Goal: Task Accomplishment & Management: Manage account settings

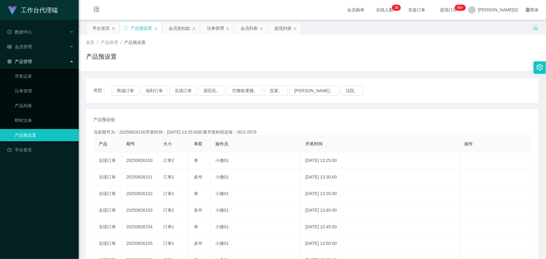
click at [164, 93] on button "福利订单" at bounding box center [154, 91] width 27 height 10
click at [290, 117] on div "产品预设值 添加期号" at bounding box center [312, 119] width 438 height 6
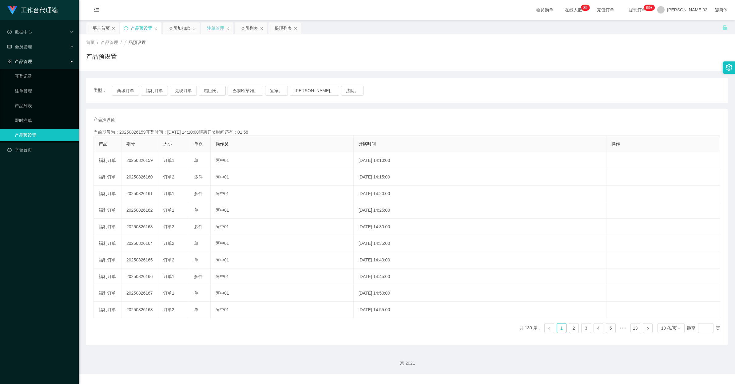
click at [211, 30] on div "注单管理" at bounding box center [215, 28] width 17 height 12
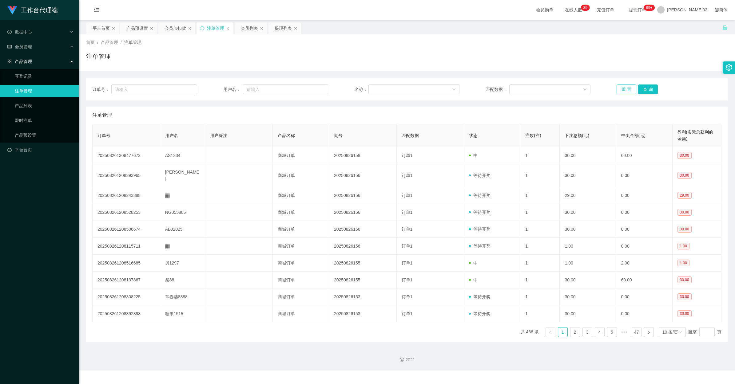
click at [546, 87] on button "重 置" at bounding box center [626, 90] width 20 height 10
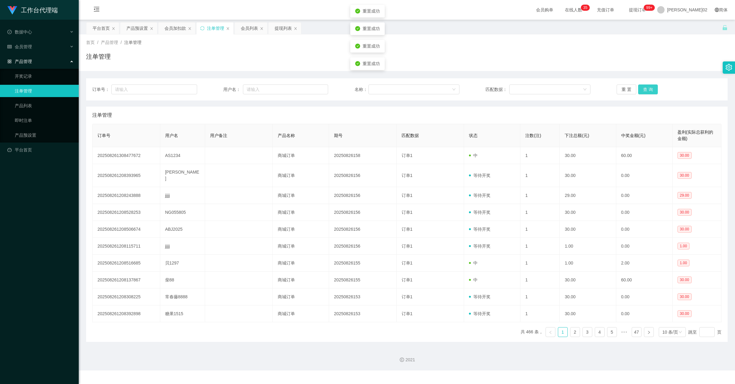
click at [546, 87] on button "查 询" at bounding box center [648, 90] width 20 height 10
click at [546, 87] on button "重 置" at bounding box center [626, 90] width 20 height 10
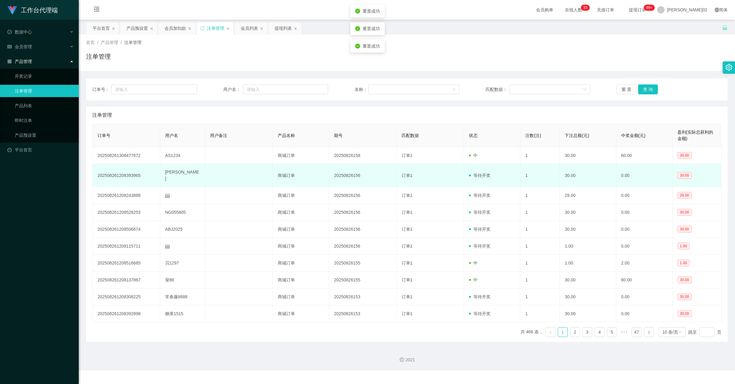
click at [464, 176] on td "等待开奖" at bounding box center [492, 175] width 56 height 23
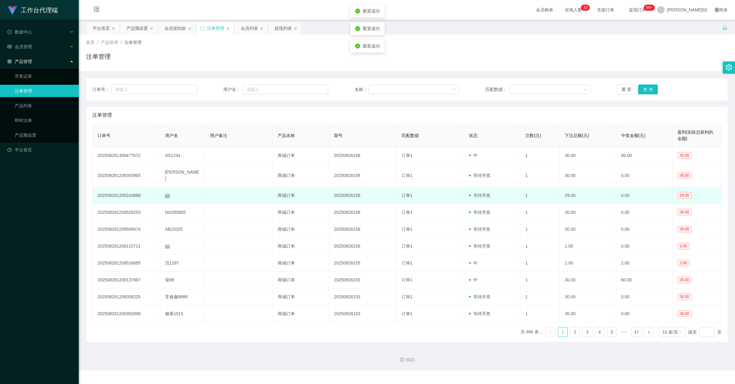
click at [439, 196] on td "订单1" at bounding box center [431, 195] width 68 height 17
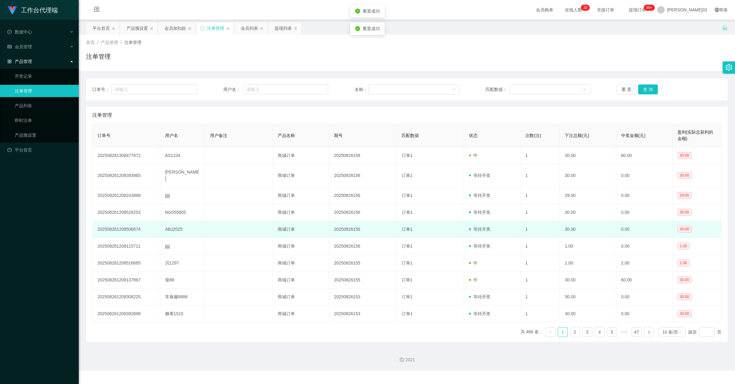
drag, startPoint x: 442, startPoint y: 202, endPoint x: 448, endPoint y: 216, distance: 15.3
click at [443, 204] on td "订单1" at bounding box center [431, 212] width 68 height 17
click at [447, 231] on td "订单1" at bounding box center [431, 229] width 68 height 17
click at [447, 232] on td "订单1" at bounding box center [431, 229] width 68 height 17
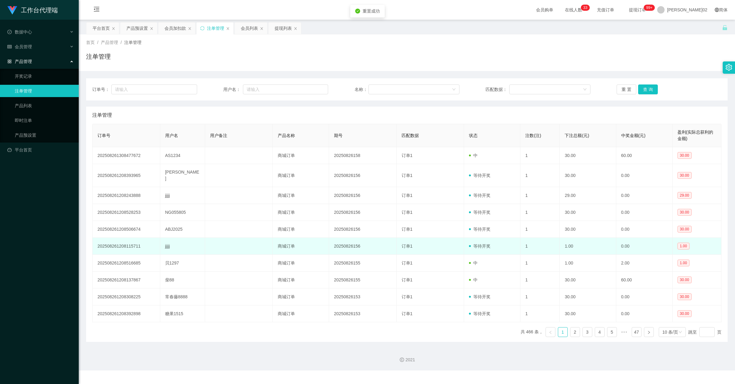
click at [449, 238] on td "订单1" at bounding box center [431, 246] width 68 height 17
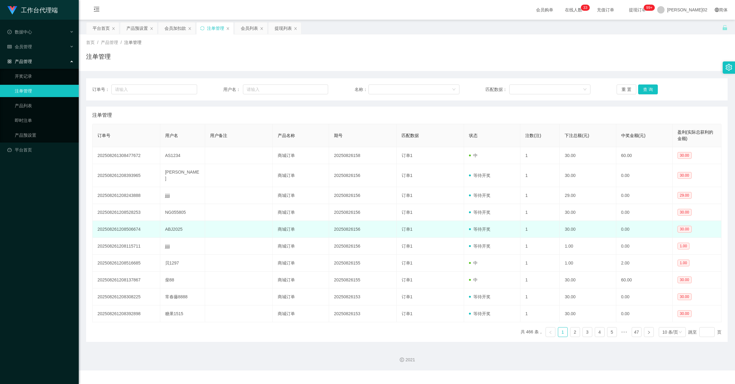
click at [460, 228] on td "订单1" at bounding box center [431, 229] width 68 height 17
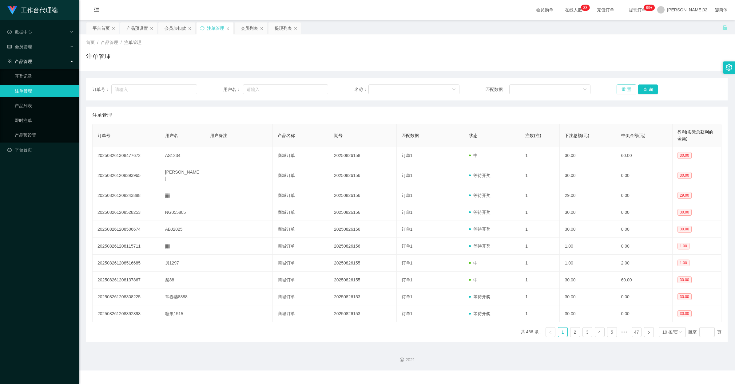
click at [546, 85] on button "重 置" at bounding box center [626, 90] width 20 height 10
click at [546, 88] on button "重 置" at bounding box center [626, 90] width 20 height 10
click at [546, 87] on button "重 置" at bounding box center [626, 90] width 20 height 10
click at [546, 85] on button "重 置" at bounding box center [626, 90] width 20 height 10
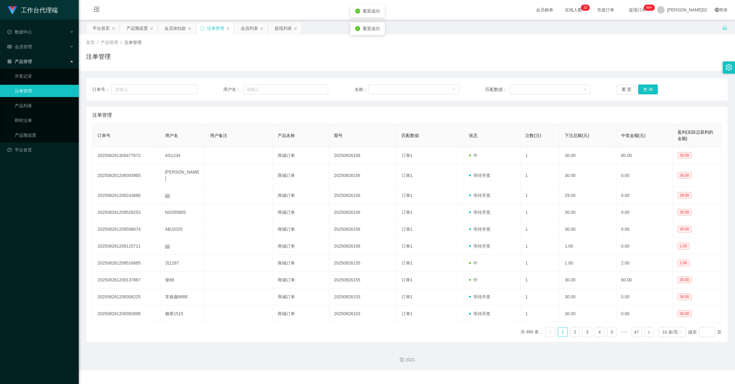
click at [546, 65] on div "注单管理" at bounding box center [406, 59] width 641 height 14
click at [546, 88] on button "重 置" at bounding box center [626, 90] width 20 height 10
click at [546, 75] on div "订单号： 用户名： 名称： 匹配数据： 重 置 查 询 注单管理 订单号 用户名 用户备注 产品名称 期号 匹配数据 状态 注数(注) 下注总额(元) 中奖金…" at bounding box center [406, 206] width 641 height 271
click at [546, 86] on button "重 置" at bounding box center [626, 90] width 20 height 10
click at [546, 73] on div "订单号： 用户名： 名称： 匹配数据： 重 置 查 询 注单管理 订单号 用户名 用户备注 产品名称 期号 匹配数据 状态 注数(注) 下注总额(元) 中奖金…" at bounding box center [406, 206] width 641 height 271
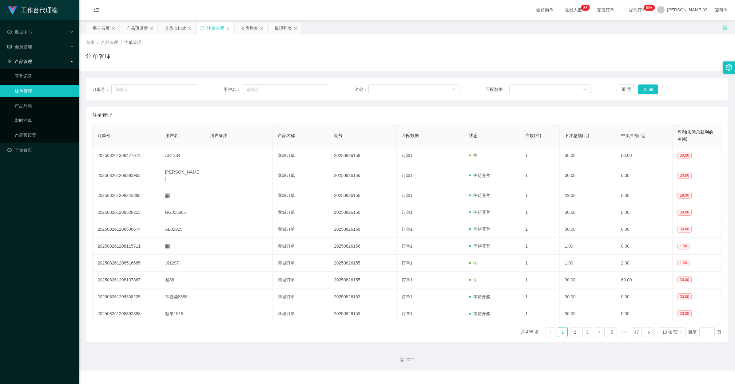
click at [546, 58] on div "注单管理" at bounding box center [406, 59] width 641 height 14
click at [546, 77] on div "订单号： 用户名： 名称： 匹配数据： 重 置 查 询 注单管理 订单号 用户名 用户备注 产品名称 期号 匹配数据 状态 注数(注) 下注总额(元) 中奖金…" at bounding box center [406, 206] width 641 height 271
click at [476, 113] on div "注单管理" at bounding box center [406, 115] width 629 height 17
click at [546, 84] on div "订单号： 用户名： 名称： 匹配数据： 重 置 查 询" at bounding box center [406, 89] width 641 height 22
click at [546, 94] on button "重 置" at bounding box center [626, 90] width 20 height 10
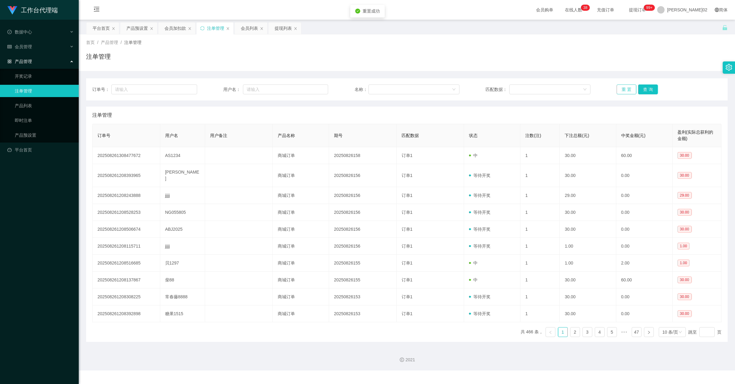
click at [546, 91] on button "重 置" at bounding box center [626, 90] width 20 height 10
click at [546, 115] on div "注单管理" at bounding box center [406, 115] width 629 height 17
click at [546, 88] on button "重 置" at bounding box center [626, 90] width 20 height 10
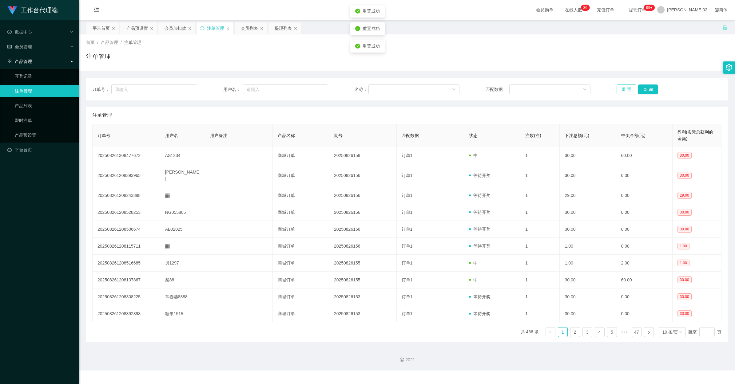
click at [546, 88] on button "重 置" at bounding box center [626, 90] width 20 height 10
click at [546, 100] on div "订单号： 用户名： 名称： 匹配数据： 重 置 查 询" at bounding box center [406, 89] width 641 height 22
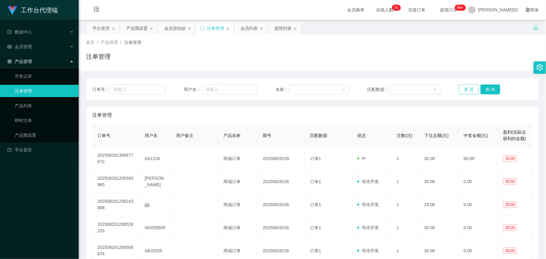
click at [469, 92] on button "重 置" at bounding box center [469, 90] width 20 height 10
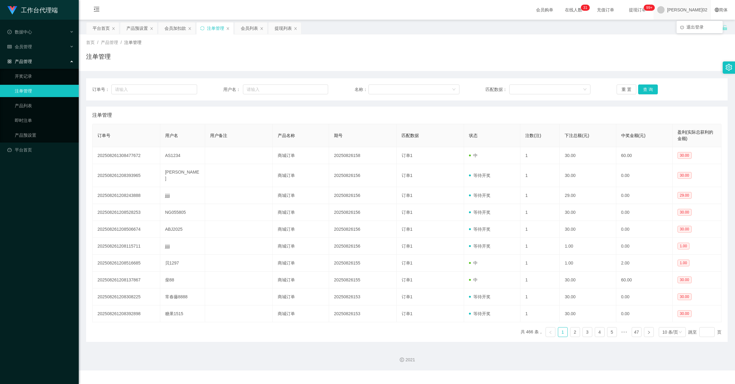
drag, startPoint x: 687, startPoint y: 11, endPoint x: 686, endPoint y: 28, distance: 17.2
click at [546, 14] on div "[PERSON_NAME]02" at bounding box center [681, 10] width 57 height 20
drag, startPoint x: 610, startPoint y: 44, endPoint x: 650, endPoint y: 19, distance: 47.3
click at [546, 44] on div "首页 / 产品管理 / 注单管理 /" at bounding box center [406, 42] width 641 height 6
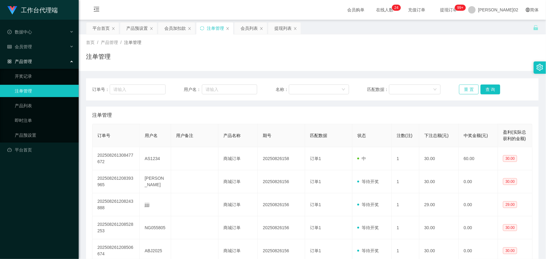
click at [467, 92] on button "重 置" at bounding box center [469, 90] width 20 height 10
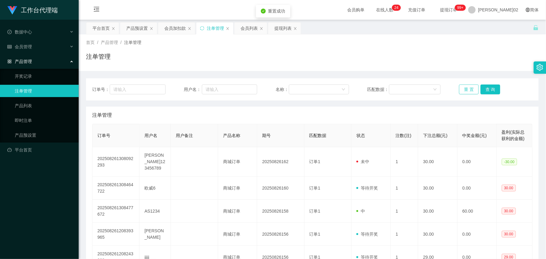
click at [467, 92] on button "重 置" at bounding box center [469, 90] width 20 height 10
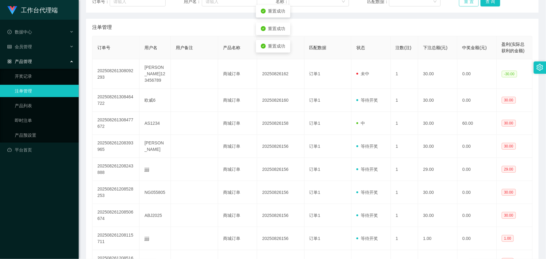
scroll to position [77, 0]
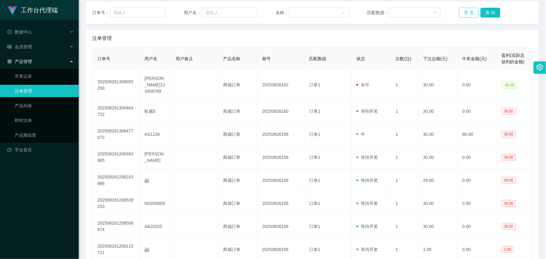
click at [460, 11] on button "重 置" at bounding box center [469, 13] width 20 height 10
click at [465, 13] on button "重 置" at bounding box center [469, 13] width 20 height 10
click at [482, 14] on button "查 询" at bounding box center [491, 13] width 20 height 10
click at [468, 32] on div "注单管理" at bounding box center [312, 38] width 440 height 17
click at [470, 14] on button "重 置" at bounding box center [469, 13] width 20 height 10
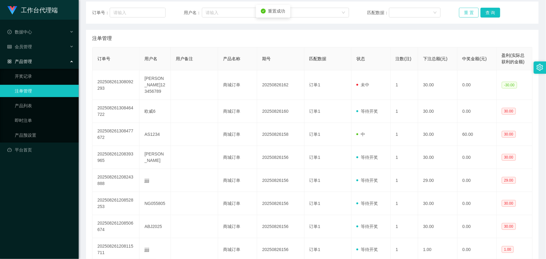
click at [470, 14] on button "重 置" at bounding box center [469, 13] width 20 height 10
click at [326, 29] on div "订单号： 用户名： 名称： 匹配数据： 重 置 查 询 注单管理 订单号 用户名 用户备注 产品名称 期号 匹配数据 状态 注数(注) 下注总额(元) 中奖金…" at bounding box center [312, 165] width 453 height 326
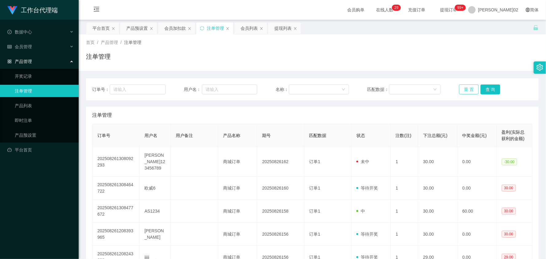
click at [459, 91] on button "重 置" at bounding box center [469, 90] width 20 height 10
click at [462, 91] on button "重 置" at bounding box center [469, 90] width 20 height 10
click at [461, 92] on button "重 置" at bounding box center [469, 90] width 20 height 10
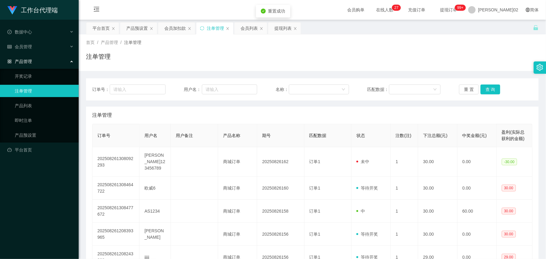
click at [357, 52] on div "注单管理" at bounding box center [312, 59] width 453 height 14
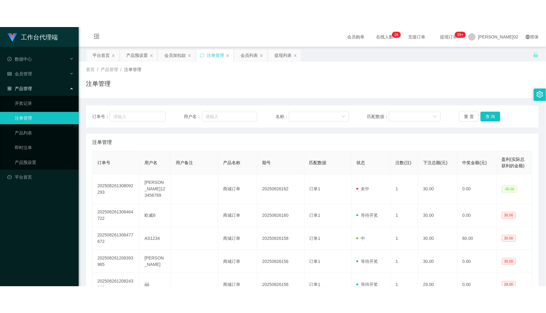
scroll to position [38, 0]
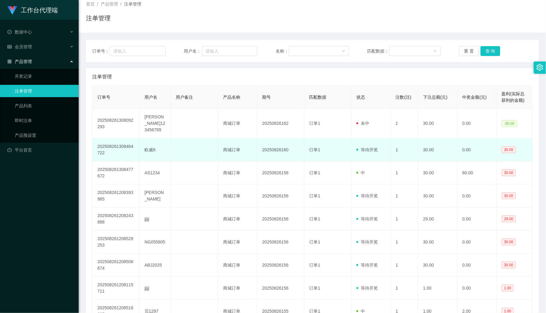
click at [268, 150] on td "20250826160" at bounding box center [280, 149] width 47 height 23
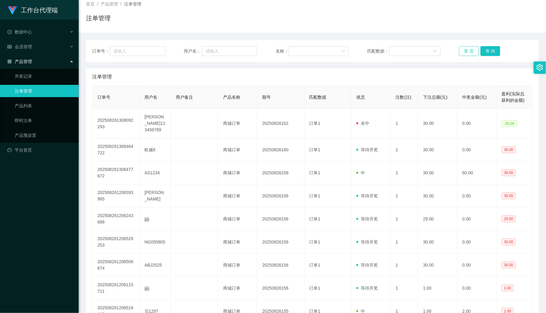
click at [461, 53] on button "重 置" at bounding box center [469, 51] width 20 height 10
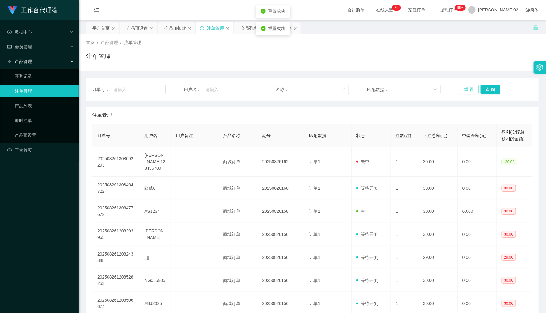
click at [469, 90] on button "重 置" at bounding box center [469, 90] width 20 height 10
click at [394, 69] on div "首页 / 产品管理 / 注单管理 / 注单管理" at bounding box center [313, 52] width 468 height 37
click at [476, 10] on span at bounding box center [471, 9] width 7 height 7
click at [507, 13] on span "[PERSON_NAME]02" at bounding box center [498, 10] width 40 height 20
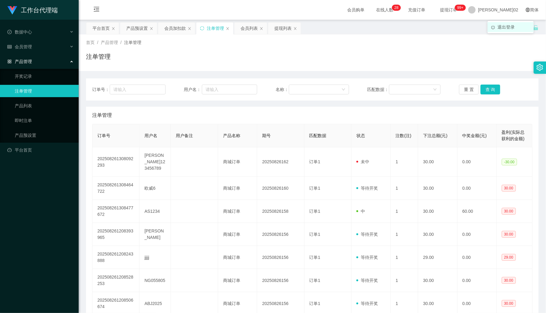
click at [506, 25] on span "退出登录" at bounding box center [506, 27] width 17 height 5
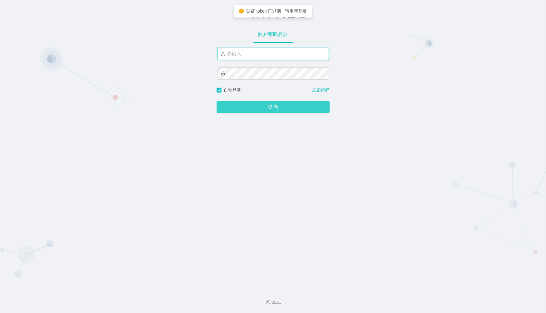
type input "xiaowei02"
click at [277, 103] on button "登 录" at bounding box center [273, 107] width 113 height 12
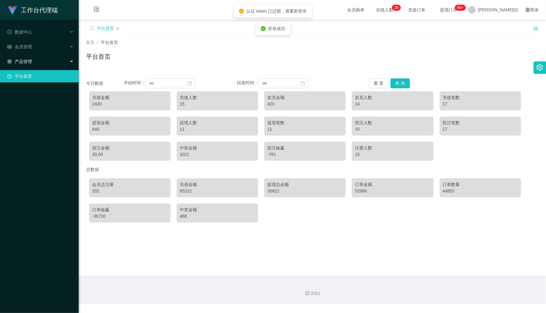
click at [26, 59] on font "产品管理" at bounding box center [23, 61] width 17 height 5
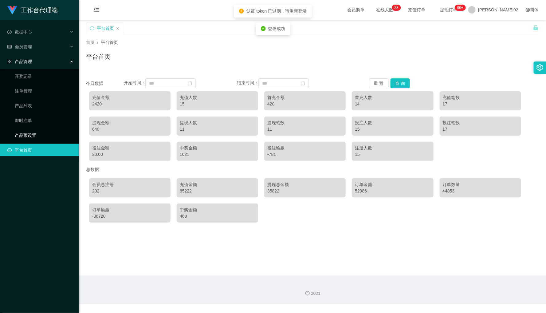
click at [44, 135] on link "产品预设置" at bounding box center [44, 135] width 59 height 12
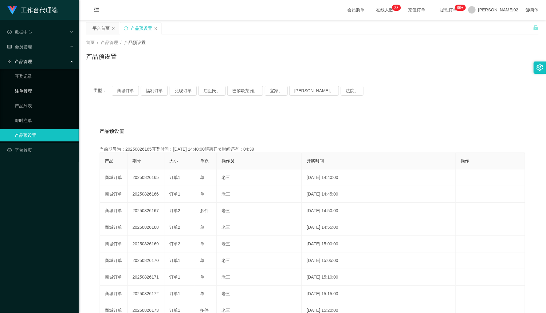
click at [40, 91] on link "注单管理" at bounding box center [44, 91] width 59 height 12
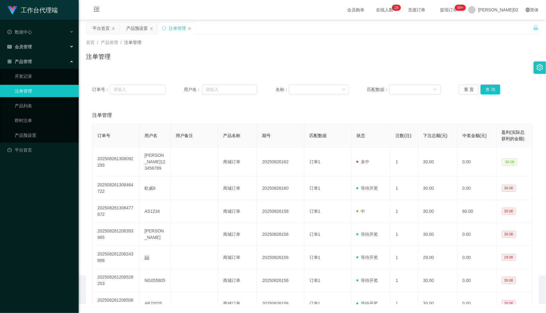
click at [37, 50] on div "会员管理" at bounding box center [39, 47] width 79 height 12
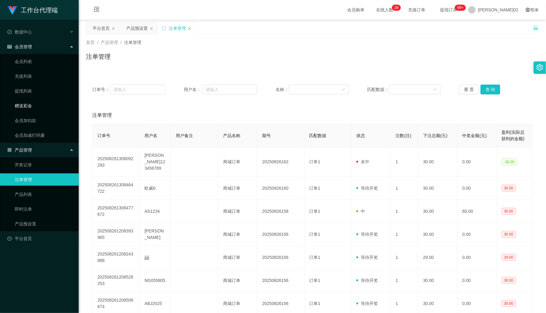
click at [28, 101] on link "赠送彩金" at bounding box center [44, 106] width 59 height 12
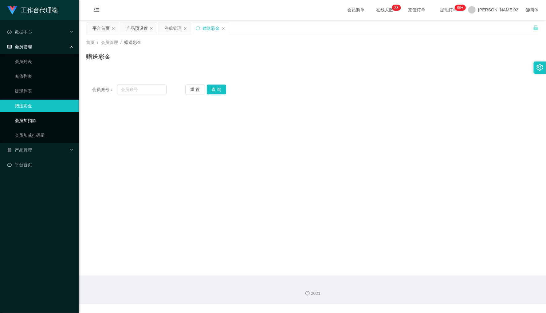
click at [30, 116] on link "会员加扣款" at bounding box center [44, 120] width 59 height 12
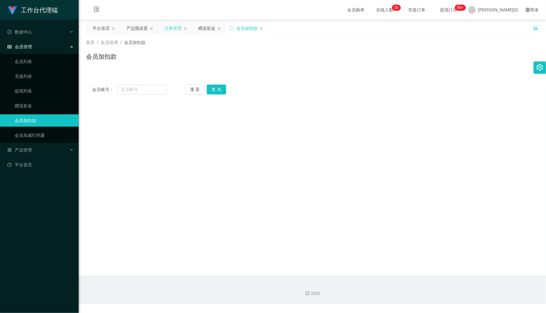
click at [171, 31] on div "注单管理" at bounding box center [172, 28] width 17 height 12
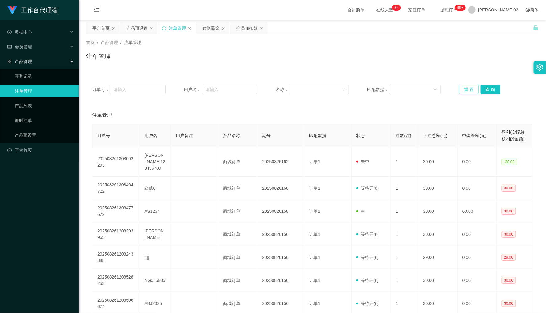
click at [466, 89] on button "重 置" at bounding box center [469, 90] width 20 height 10
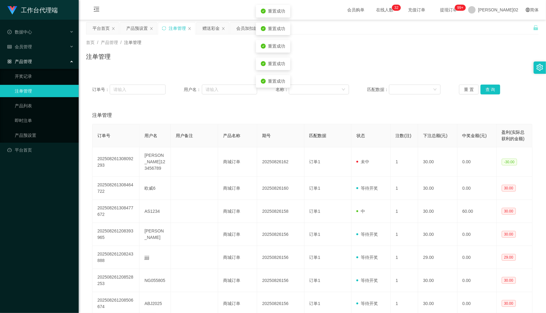
click at [422, 111] on div "注单管理" at bounding box center [312, 115] width 440 height 17
click at [432, 69] on div "首页 / 产品管理 / 注单管理 / 注单管理" at bounding box center [313, 52] width 468 height 37
